Goal: Task Accomplishment & Management: Complete application form

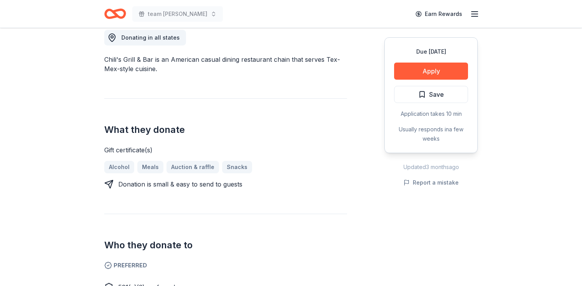
scroll to position [225, 0]
click at [169, 41] on span "Donating in all states" at bounding box center [150, 38] width 58 height 7
click at [409, 80] on button "Apply" at bounding box center [431, 71] width 74 height 17
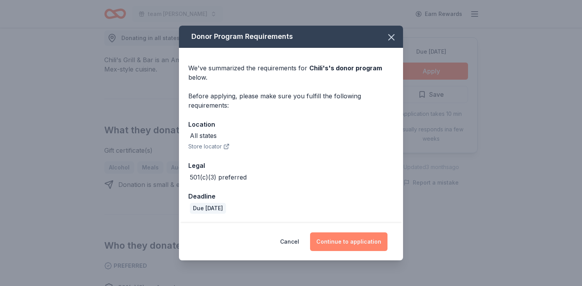
click at [388, 233] on button "Continue to application" at bounding box center [348, 242] width 77 height 19
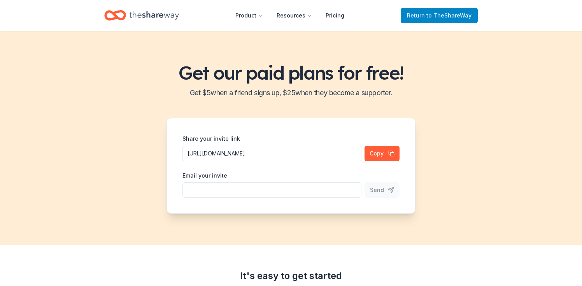
click at [465, 15] on span "Return to TheShareWay" at bounding box center [439, 15] width 65 height 9
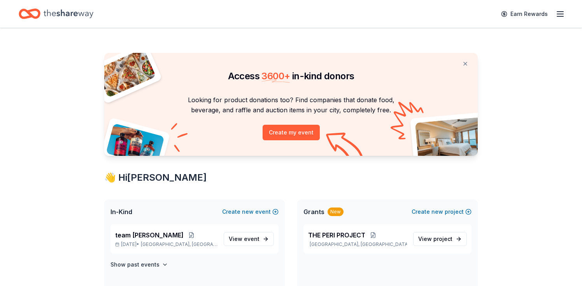
scroll to position [144, 0]
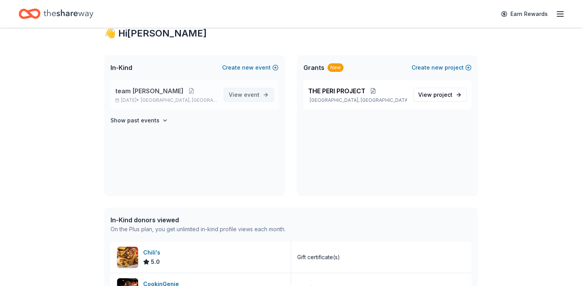
click at [244, 98] on span "event" at bounding box center [252, 94] width 16 height 7
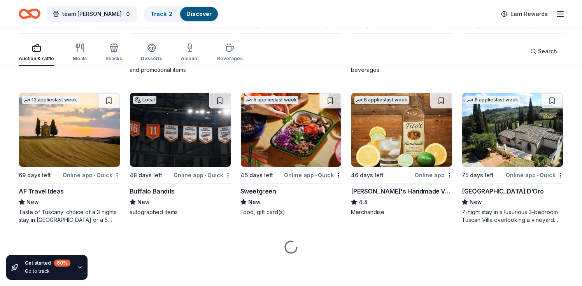
scroll to position [1416, 0]
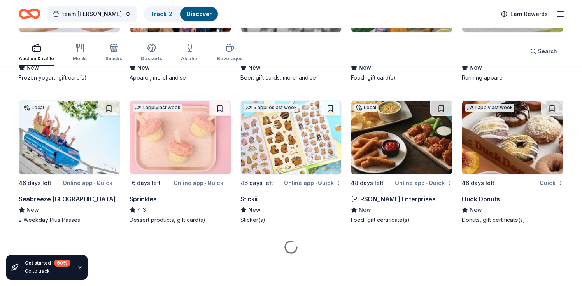
scroll to position [3428, 0]
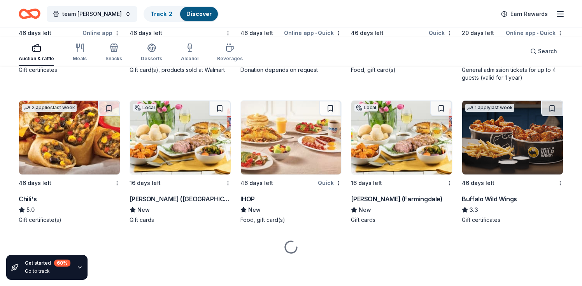
scroll to position [6320, 0]
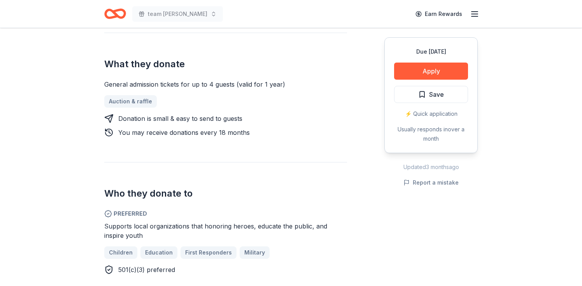
scroll to position [301, 0]
click at [440, 80] on button "Apply" at bounding box center [431, 71] width 74 height 17
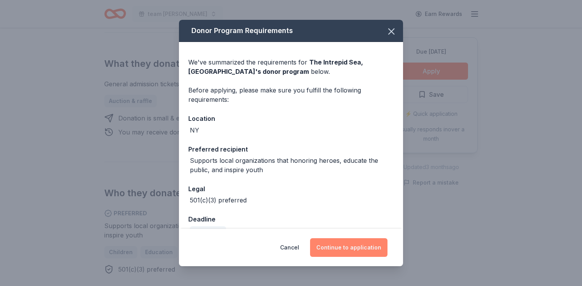
click at [383, 239] on button "Continue to application" at bounding box center [348, 248] width 77 height 19
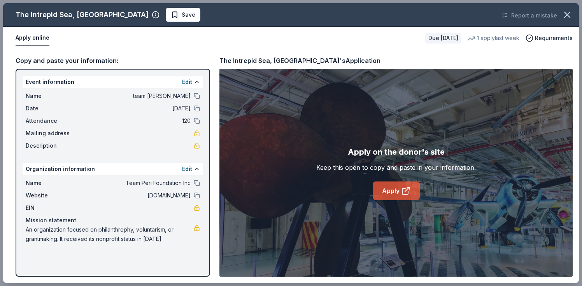
click at [382, 200] on link "Apply" at bounding box center [396, 191] width 47 height 19
